Goal: Check status: Check status

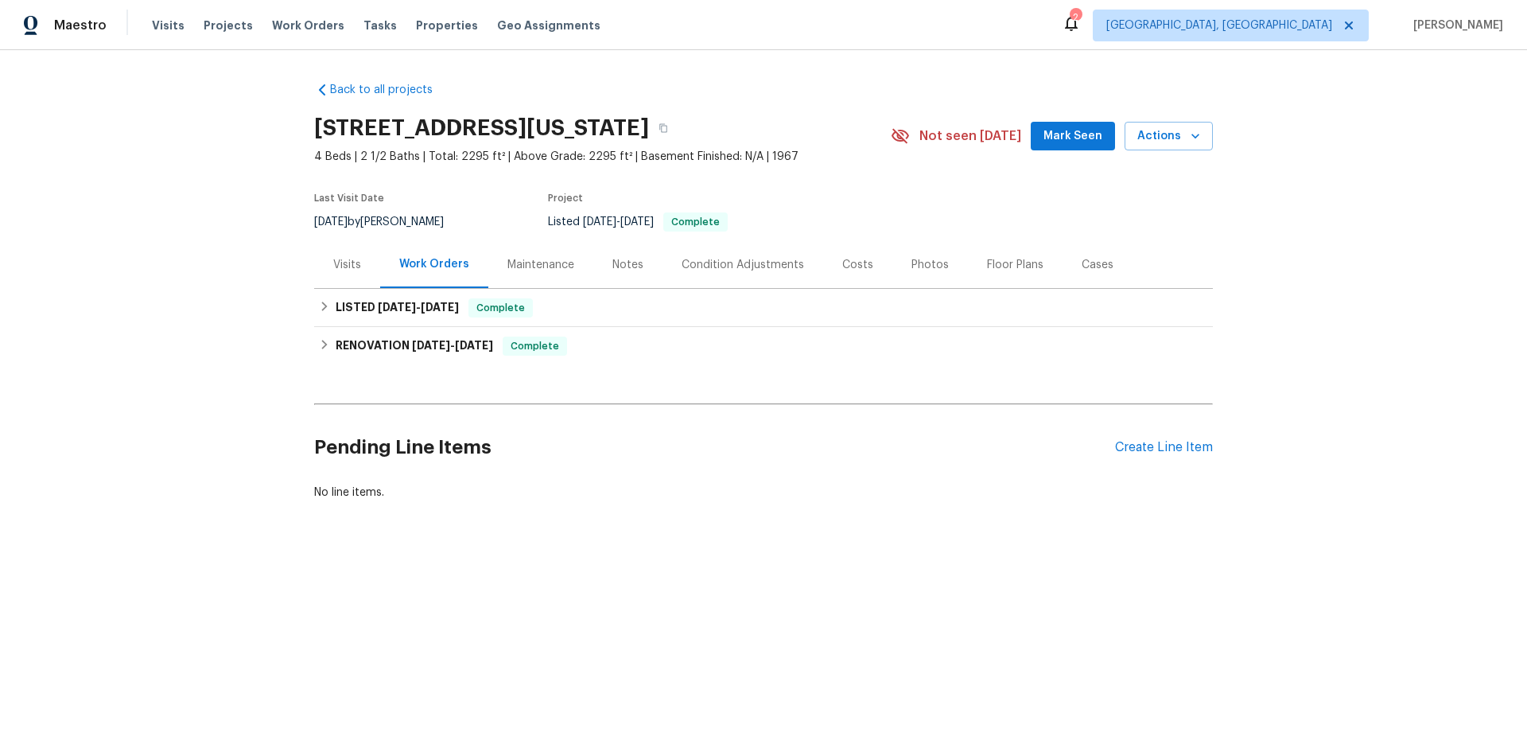
click at [337, 271] on div "Visits" at bounding box center [347, 265] width 28 height 16
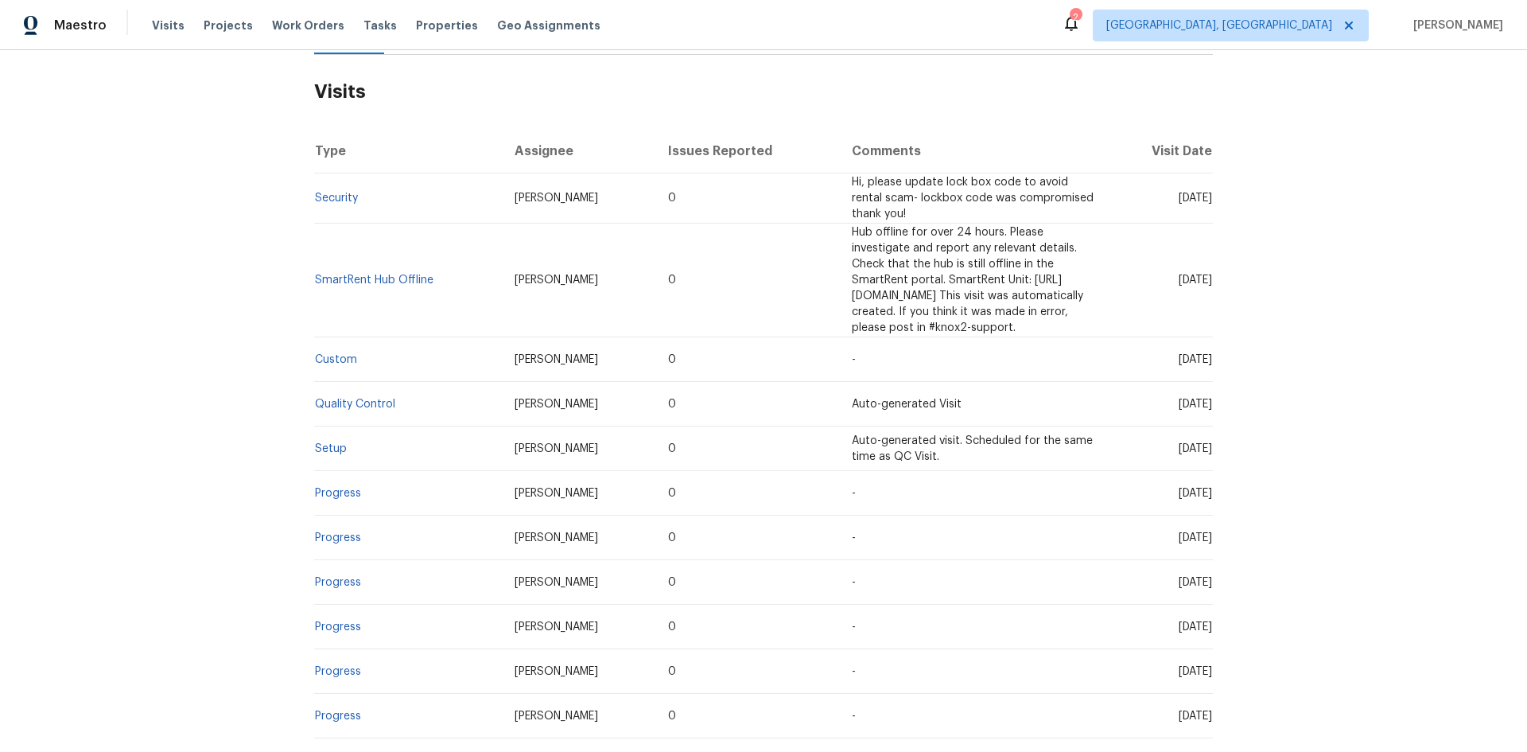
scroll to position [239, 0]
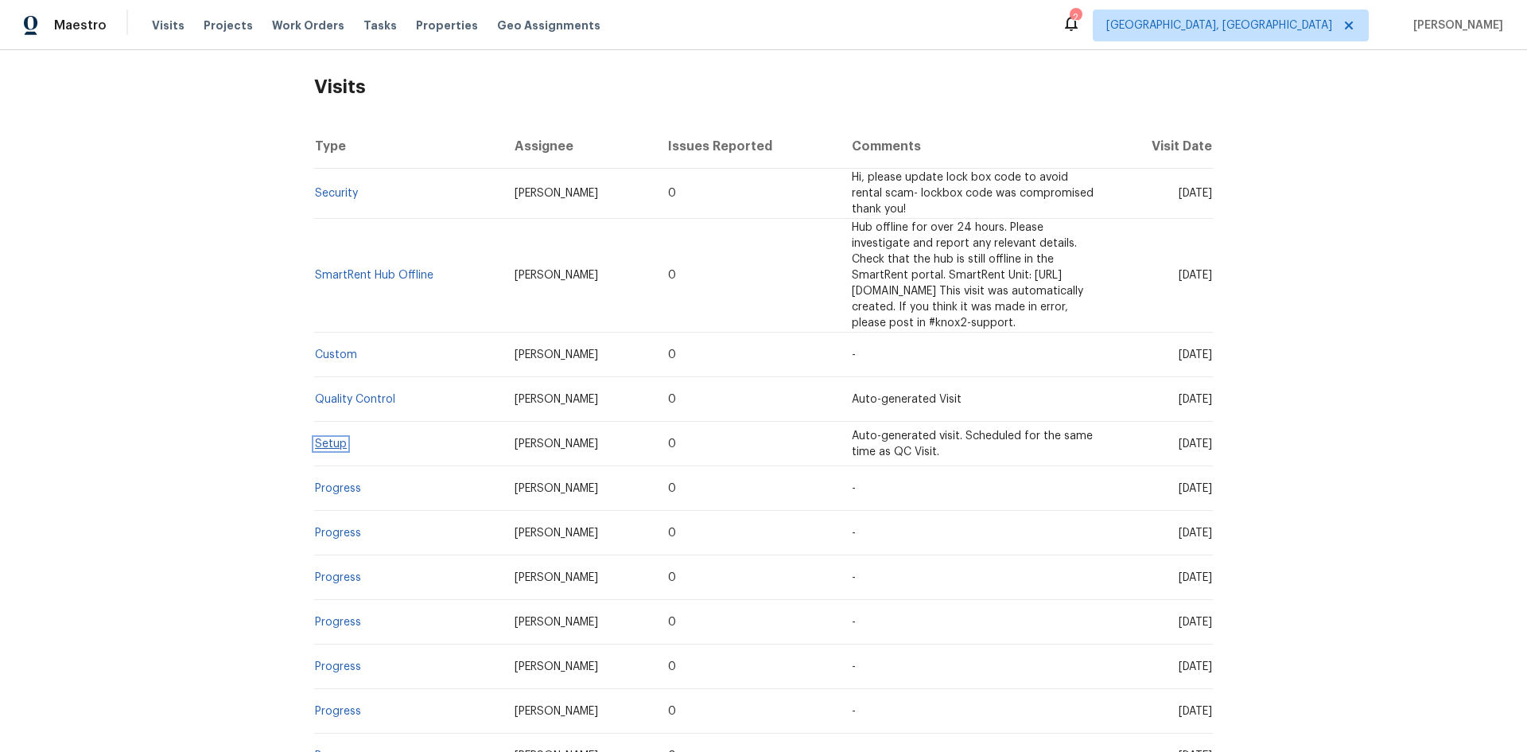
click at [326, 438] on link "Setup" at bounding box center [331, 443] width 32 height 11
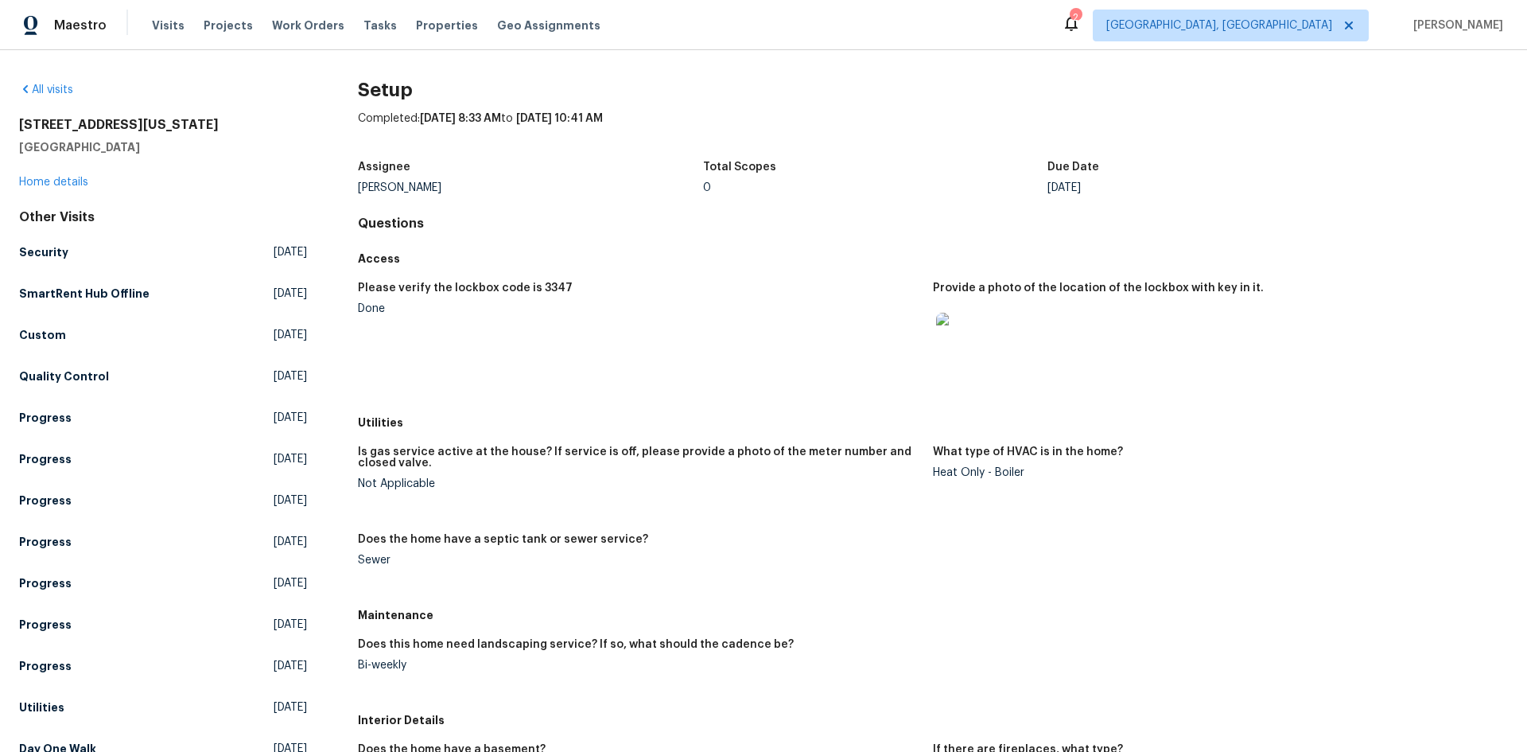
click at [968, 342] on img at bounding box center [961, 338] width 51 height 51
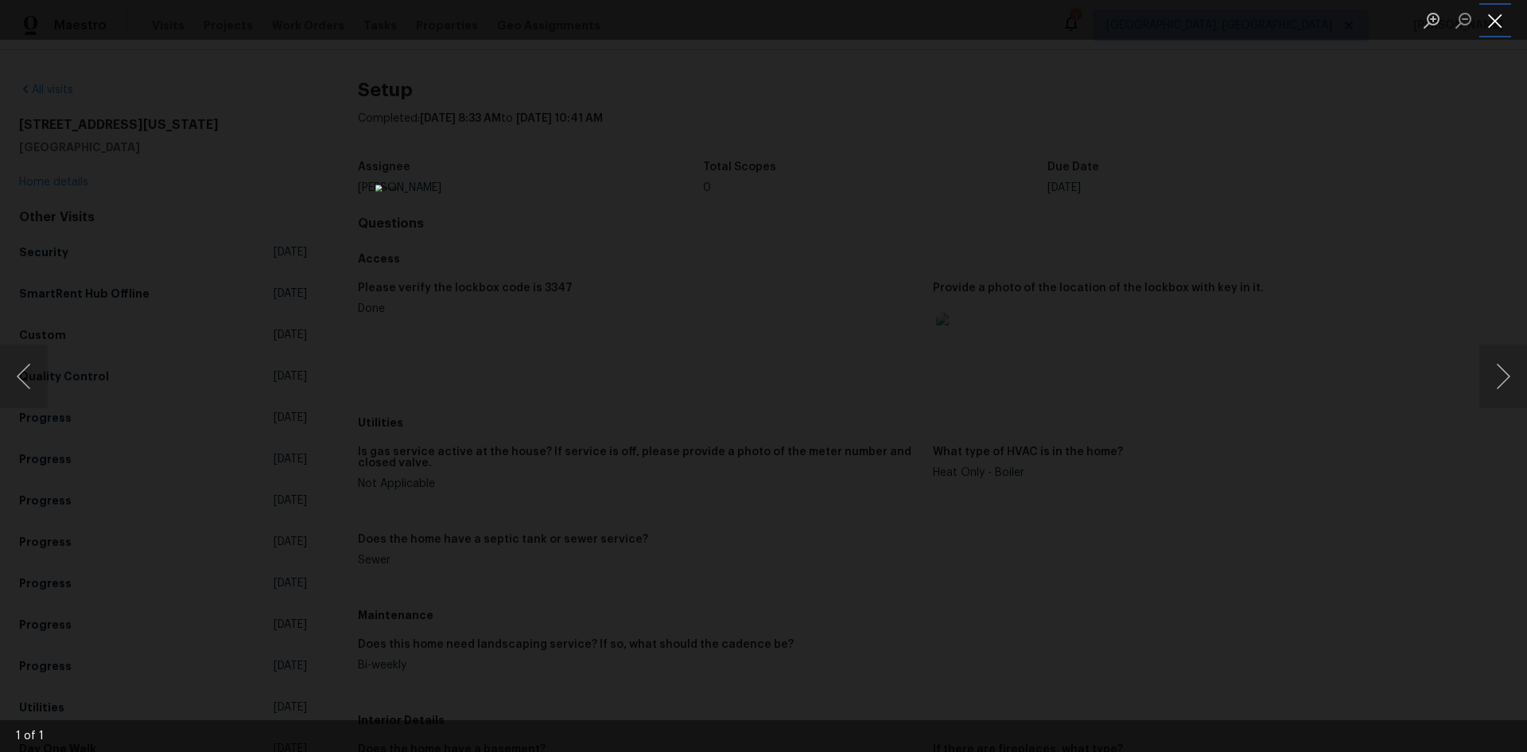
click at [1495, 17] on button "Close lightbox" at bounding box center [1495, 20] width 32 height 28
